Goal: Task Accomplishment & Management: Complete application form

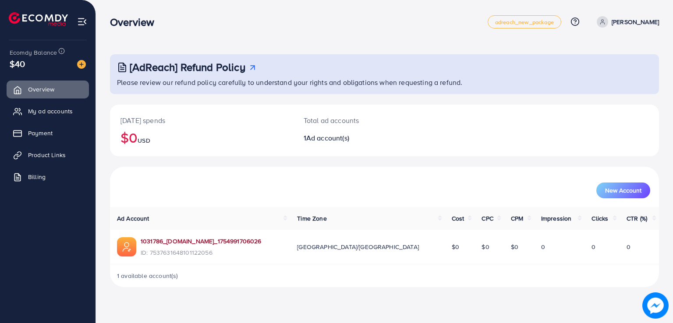
click at [189, 242] on link "1031786_[DOMAIN_NAME]_1754991706026" at bounding box center [201, 241] width 121 height 9
click at [56, 154] on span "Product Links" at bounding box center [49, 155] width 38 height 9
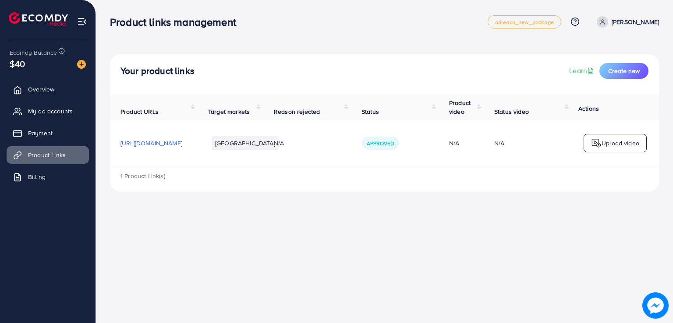
click at [182, 144] on span "[URL][DOMAIN_NAME]" at bounding box center [151, 143] width 62 height 9
click at [611, 69] on span "Create new" at bounding box center [624, 71] width 32 height 9
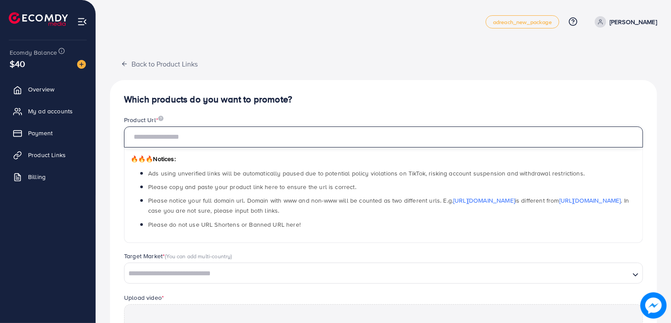
click at [215, 134] on input "text" at bounding box center [383, 137] width 519 height 21
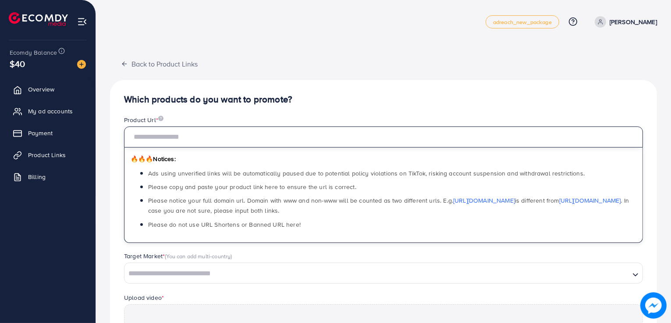
paste input "**********"
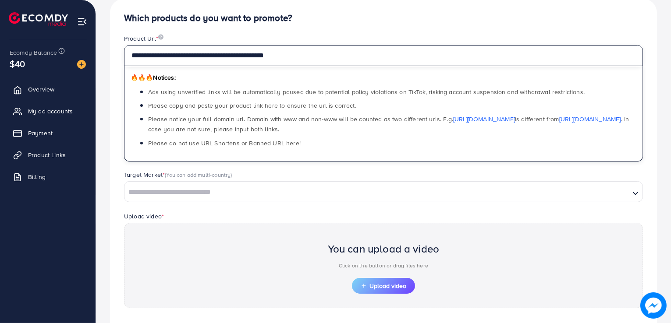
scroll to position [91, 0]
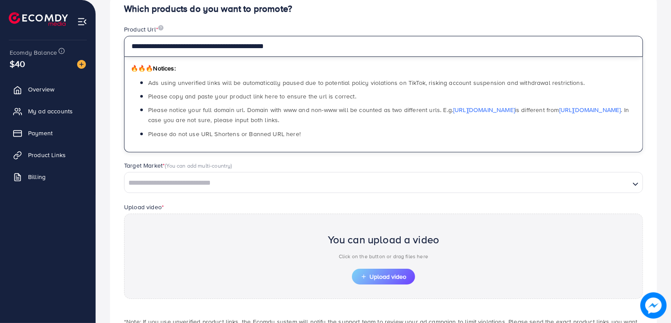
type input "**********"
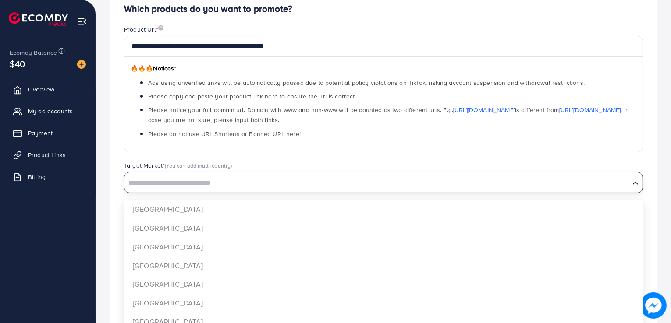
click at [187, 181] on input "Search for option" at bounding box center [376, 183] width 503 height 14
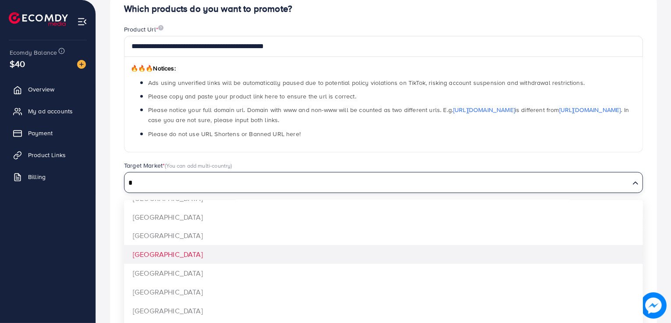
scroll to position [0, 0]
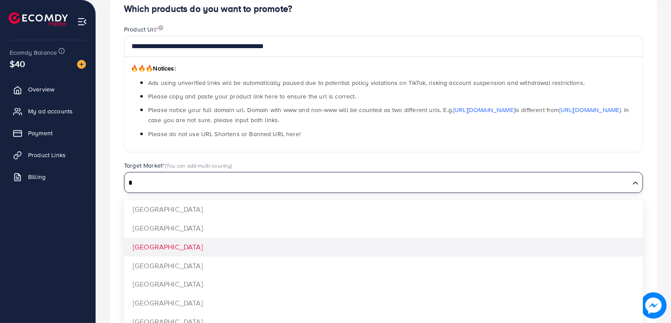
type input "*"
click at [172, 246] on div "**********" at bounding box center [383, 183] width 547 height 388
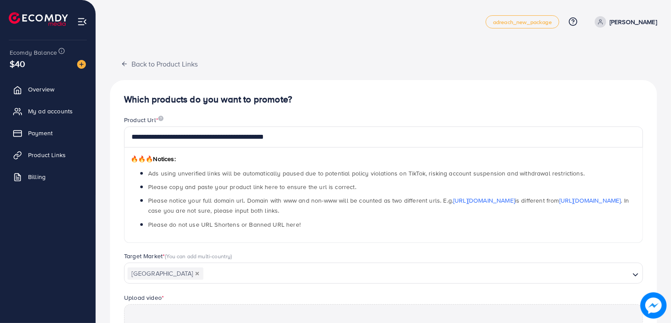
scroll to position [159, 0]
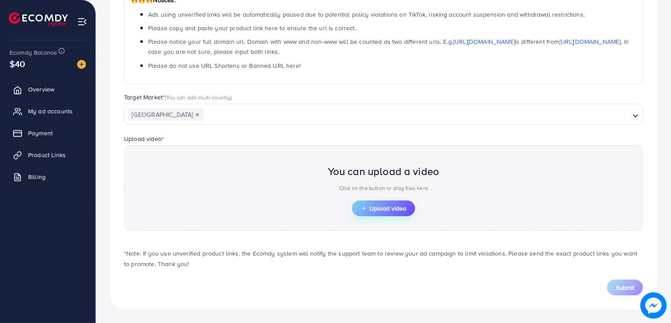
click at [370, 206] on span "Upload video" at bounding box center [383, 208] width 46 height 6
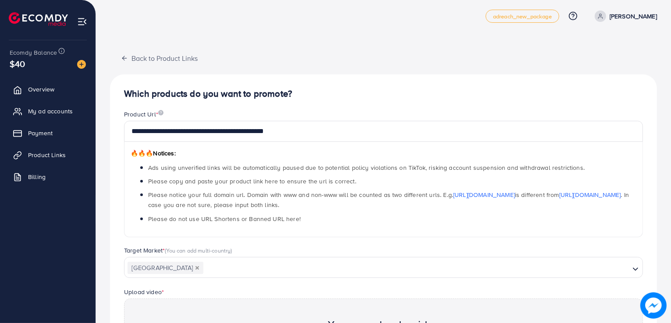
scroll to position [0, 0]
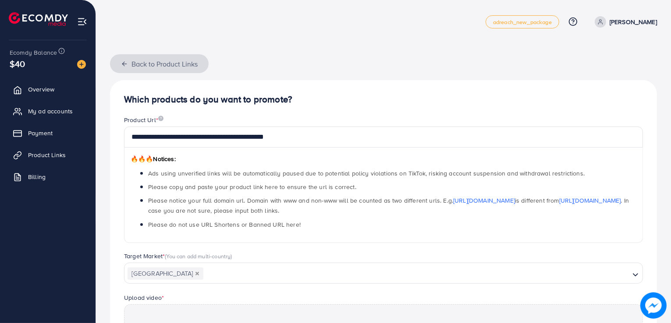
click at [123, 64] on polyline "button" at bounding box center [123, 64] width 2 height 4
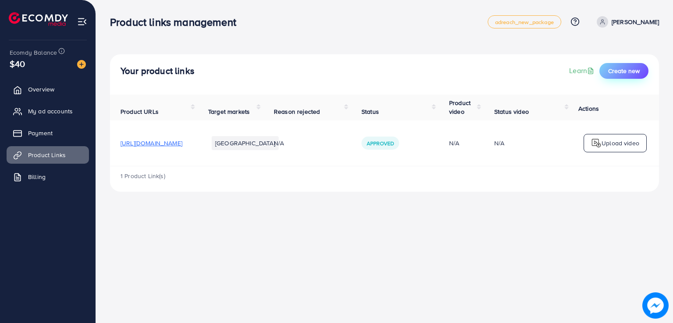
click at [622, 71] on span "Create new" at bounding box center [624, 71] width 32 height 9
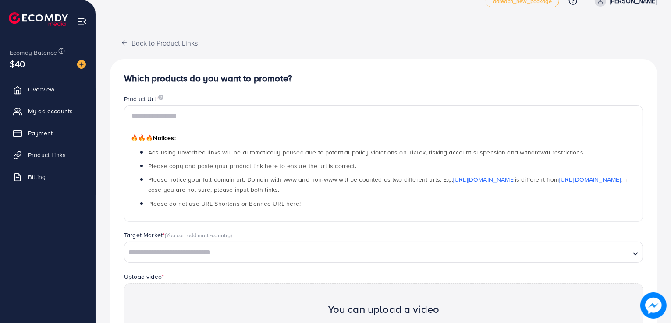
scroll to position [19, 0]
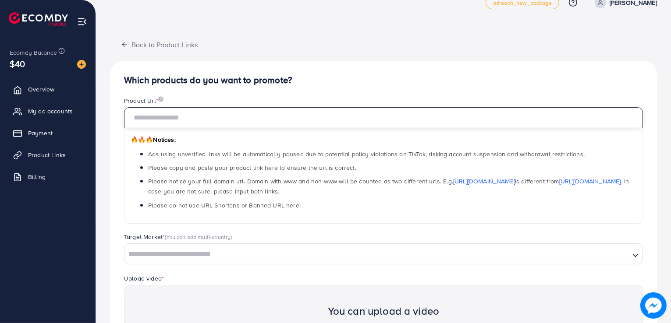
click at [182, 114] on input "text" at bounding box center [383, 117] width 519 height 21
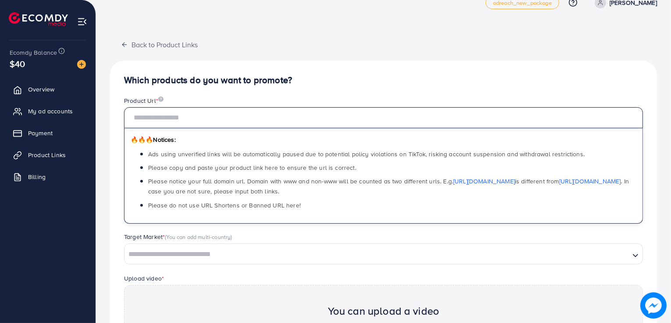
type input "**********"
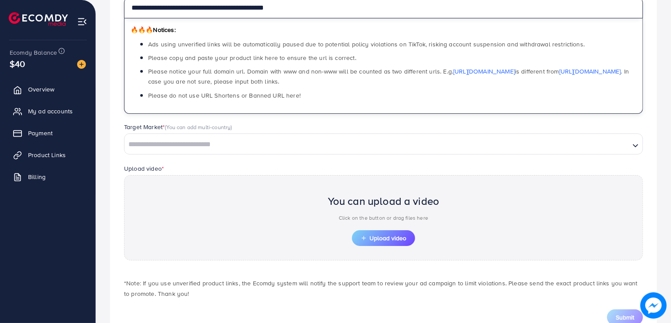
scroll to position [134, 0]
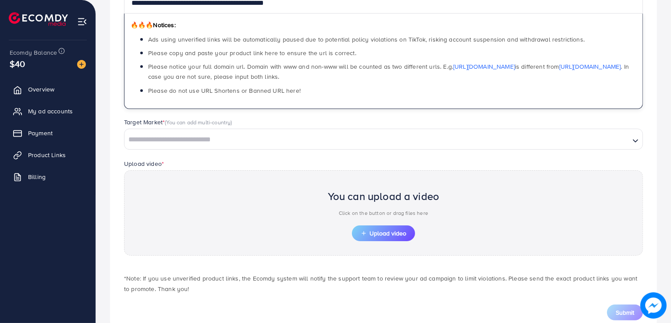
click at [298, 136] on input "Search for option" at bounding box center [376, 140] width 503 height 14
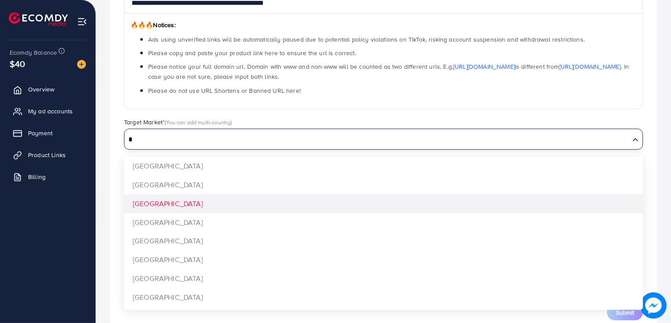
type input "*"
click at [210, 198] on div "**********" at bounding box center [383, 140] width 547 height 388
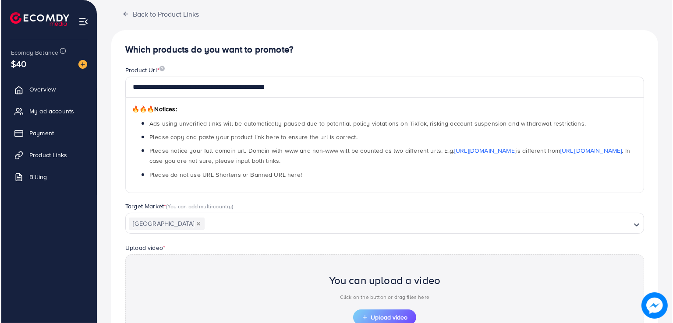
scroll to position [0, 0]
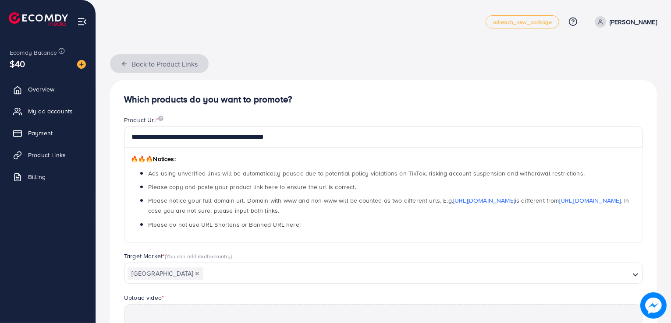
click at [126, 62] on icon "button" at bounding box center [124, 63] width 7 height 7
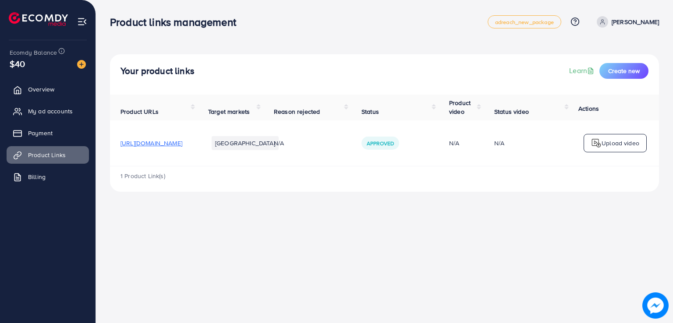
click at [182, 142] on span "[URL][DOMAIN_NAME]" at bounding box center [151, 143] width 62 height 9
click at [586, 71] on link "Learn" at bounding box center [582, 71] width 27 height 10
click at [629, 74] on span "Create new" at bounding box center [624, 71] width 32 height 9
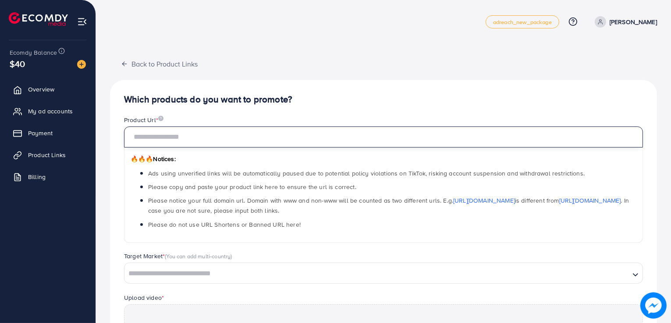
click at [282, 134] on input "text" at bounding box center [383, 137] width 519 height 21
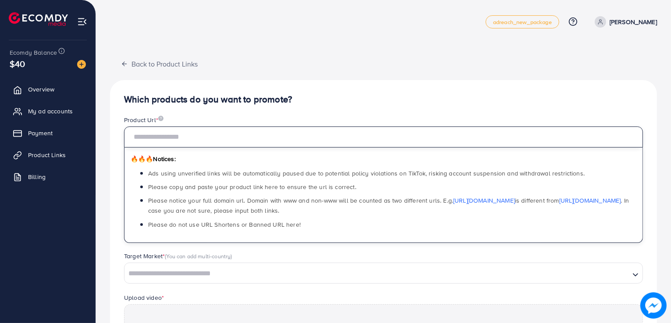
type input "**********"
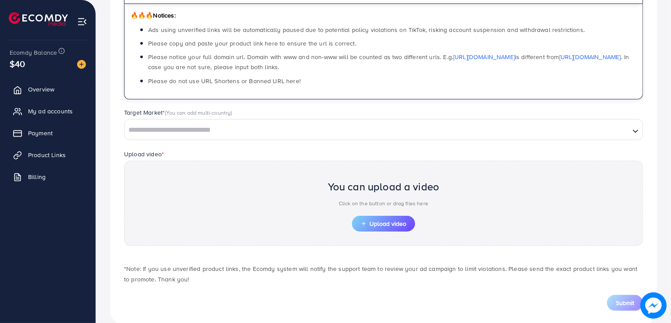
scroll to position [155, 0]
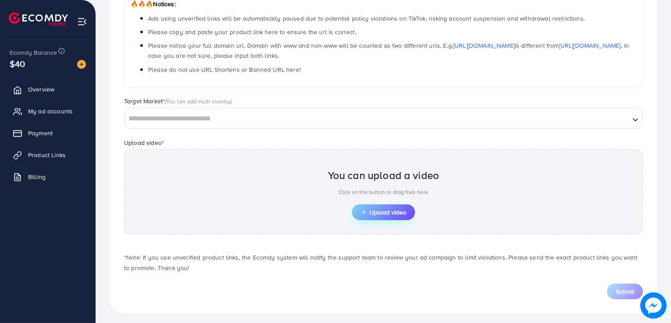
click at [374, 212] on span "Upload video" at bounding box center [383, 212] width 46 height 6
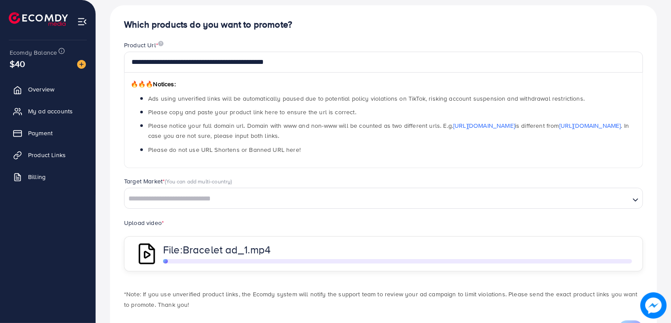
scroll to position [117, 0]
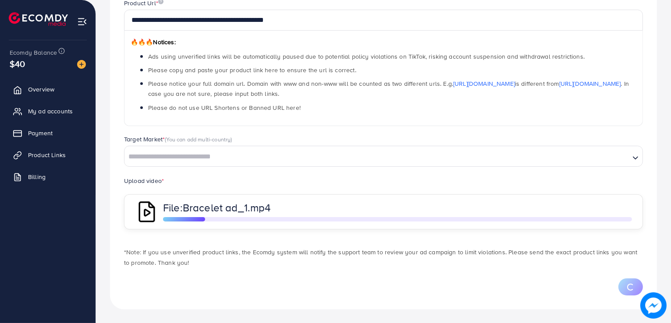
click at [276, 159] on input "Search for option" at bounding box center [376, 157] width 503 height 14
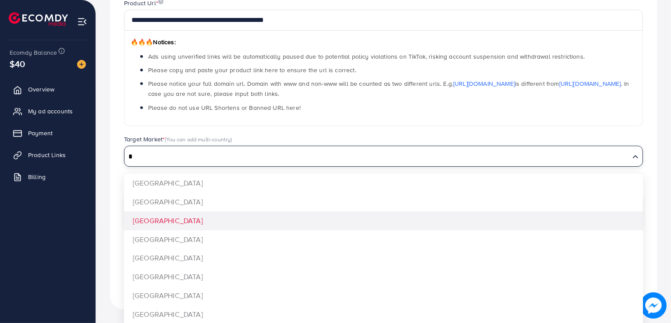
type input "*"
click at [188, 227] on div "**********" at bounding box center [383, 136] width 547 height 346
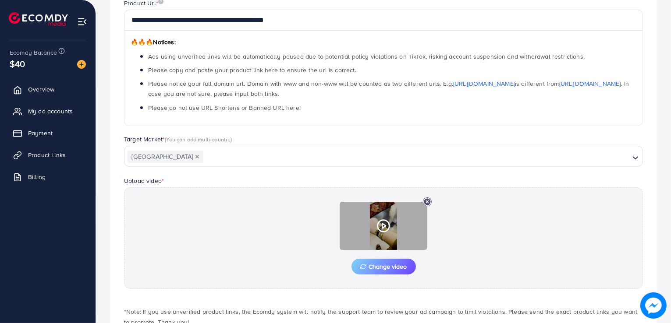
scroll to position [175, 0]
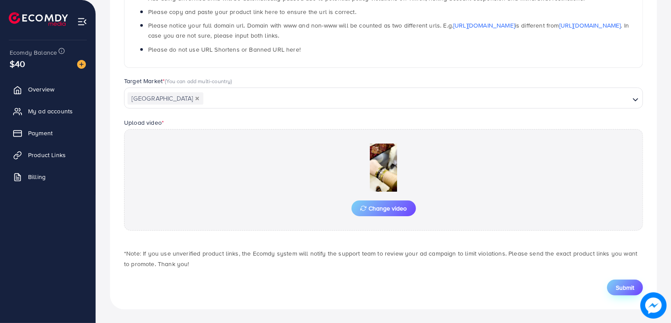
click at [625, 287] on span "Submit" at bounding box center [624, 287] width 18 height 9
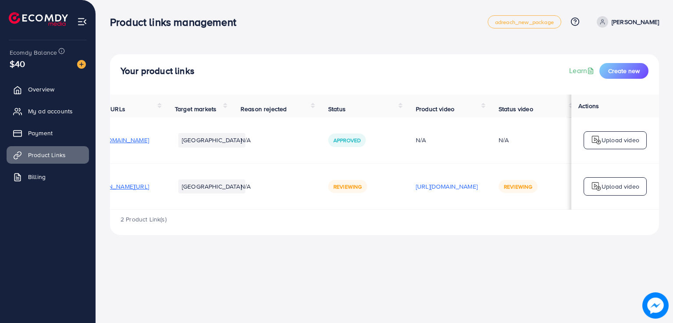
scroll to position [0, 145]
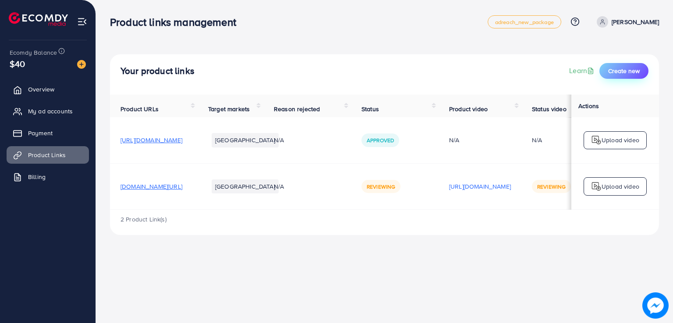
drag, startPoint x: 617, startPoint y: 82, endPoint x: 619, endPoint y: 76, distance: 6.4
click at [619, 76] on div "Your product links Learn Create new" at bounding box center [384, 74] width 549 height 40
click at [619, 76] on button "Create new" at bounding box center [623, 71] width 49 height 16
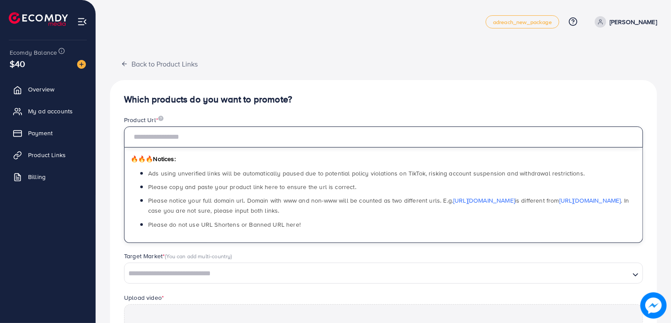
click at [172, 140] on input "text" at bounding box center [383, 137] width 519 height 21
paste input "**********"
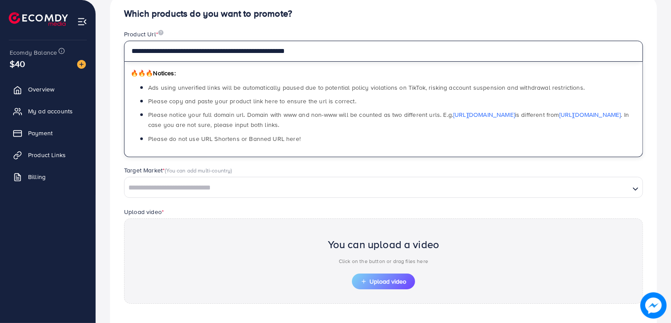
scroll to position [159, 0]
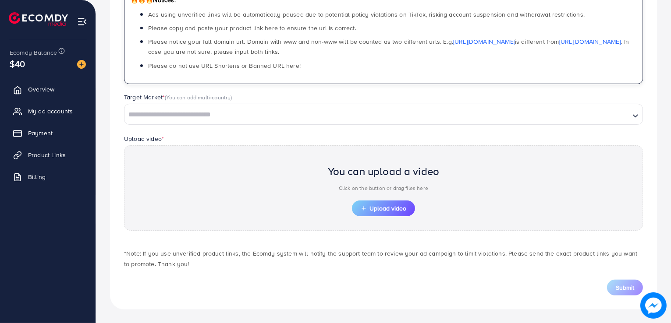
type input "**********"
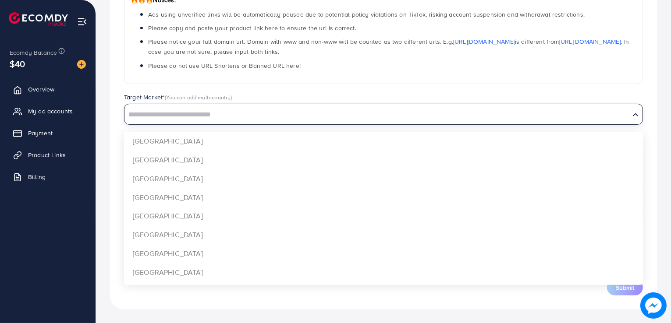
click at [296, 113] on input "Search for option" at bounding box center [376, 115] width 503 height 14
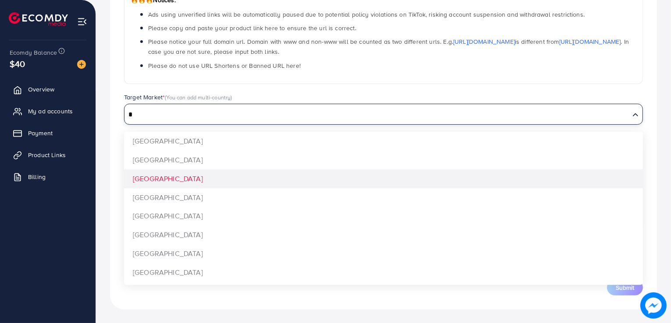
type input "*"
click at [232, 178] on div "**********" at bounding box center [383, 115] width 547 height 388
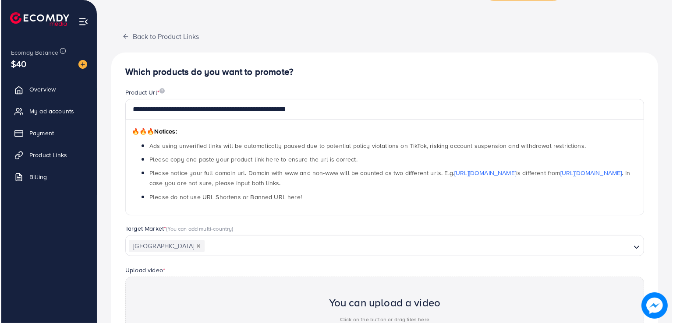
scroll to position [0, 0]
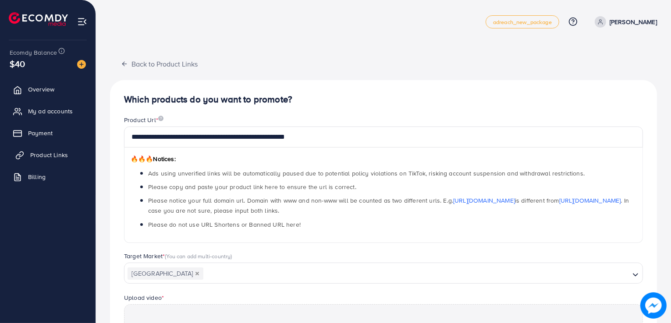
click at [41, 155] on span "Product Links" at bounding box center [49, 155] width 38 height 9
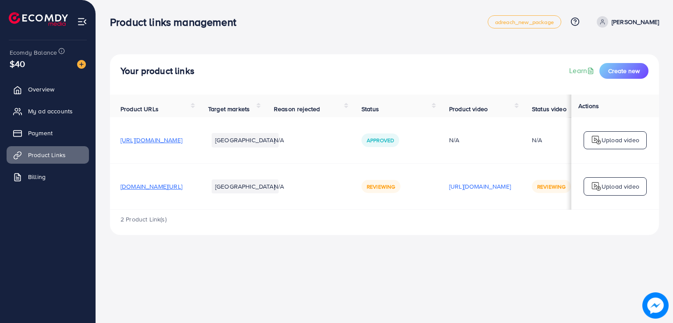
click at [182, 191] on span "[DOMAIN_NAME][URL]" at bounding box center [151, 186] width 62 height 9
click at [634, 53] on div "Your product links Learn Create new Product URLs Target markets Reason rejected…" at bounding box center [384, 124] width 577 height 249
